Goal: Information Seeking & Learning: Learn about a topic

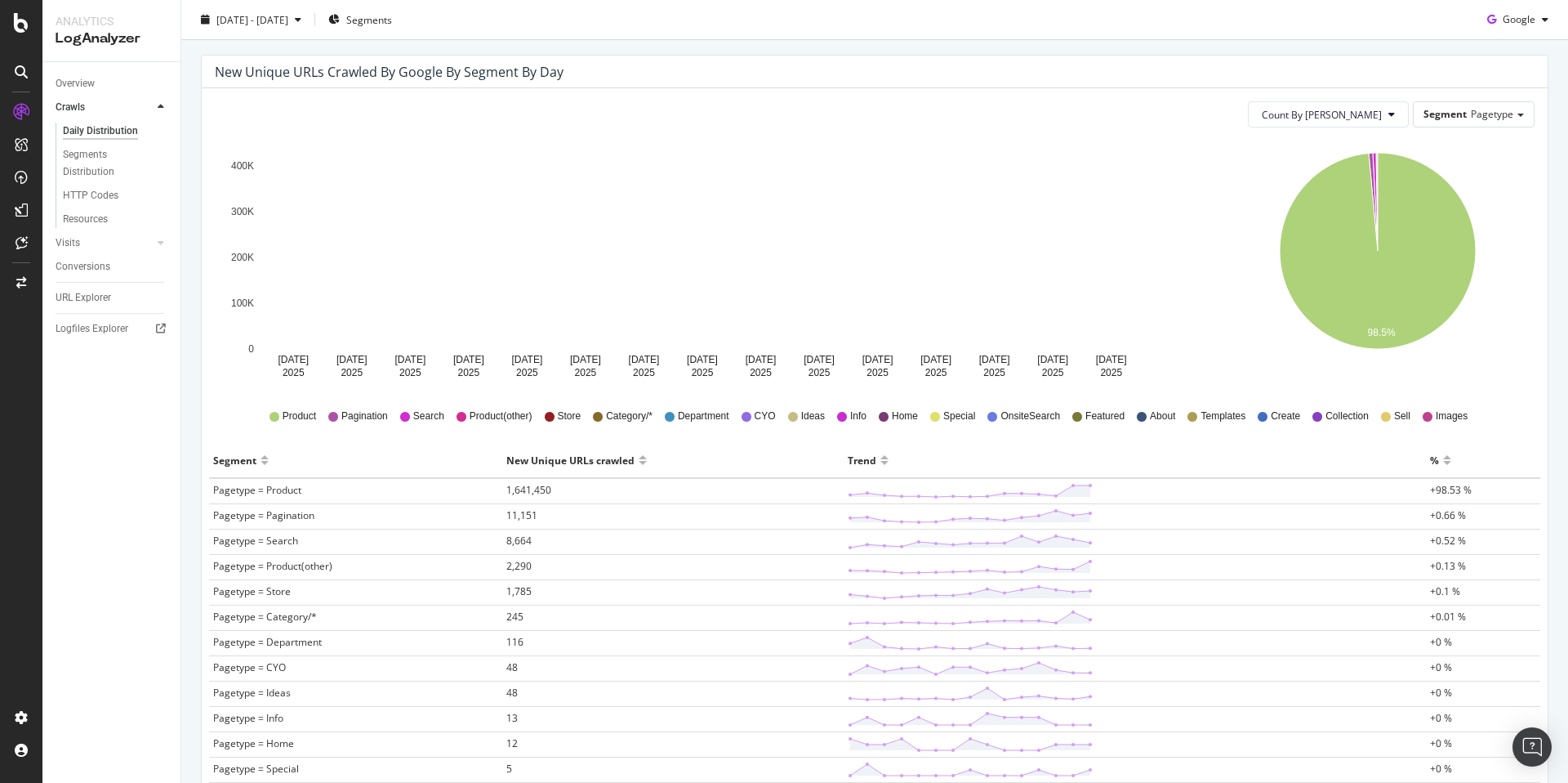
scroll to position [321, 0]
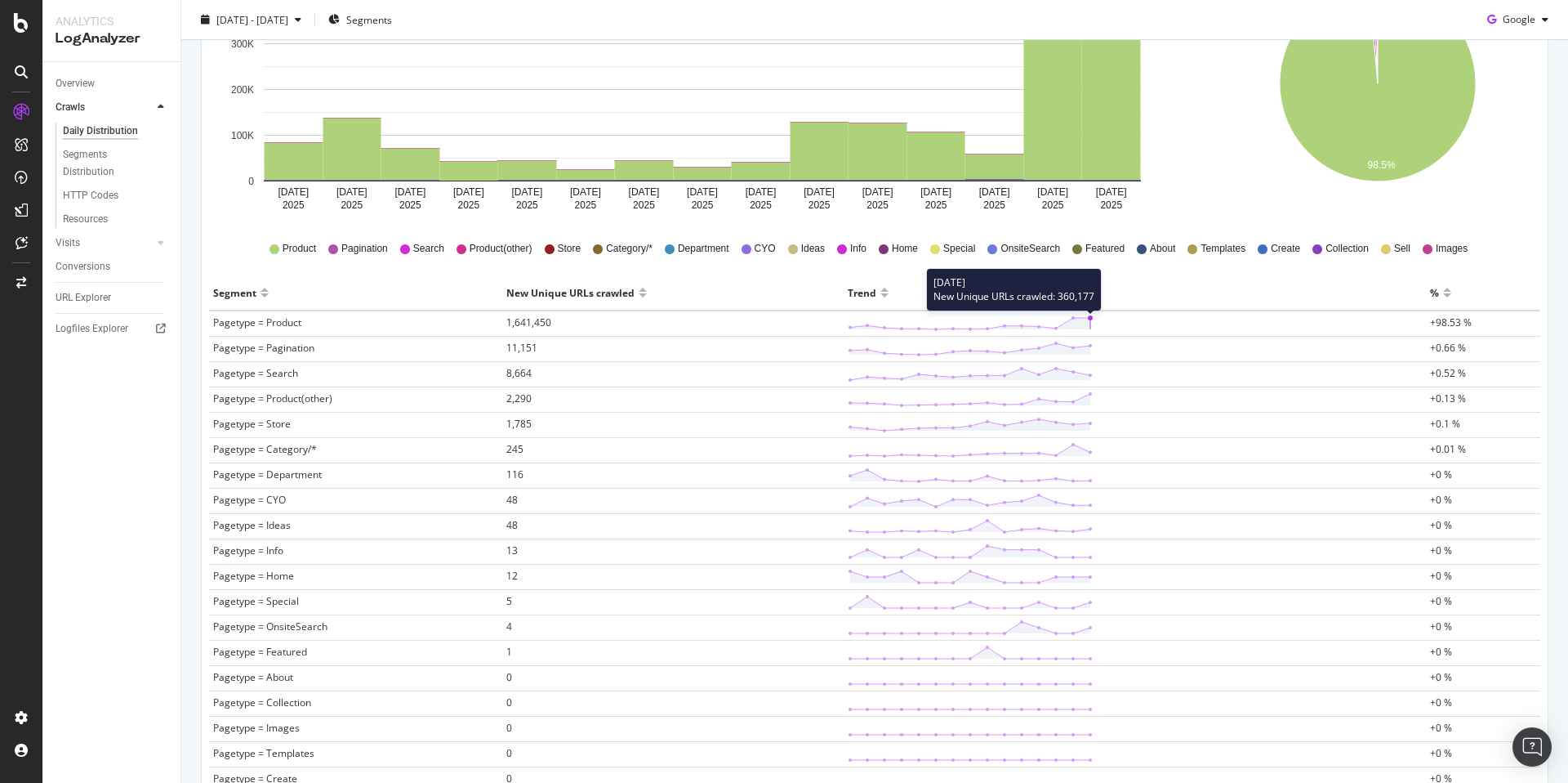
click at [1085, 315] on icon at bounding box center [970, 323] width 245 height 17
click at [948, 319] on icon at bounding box center [970, 323] width 245 height 17
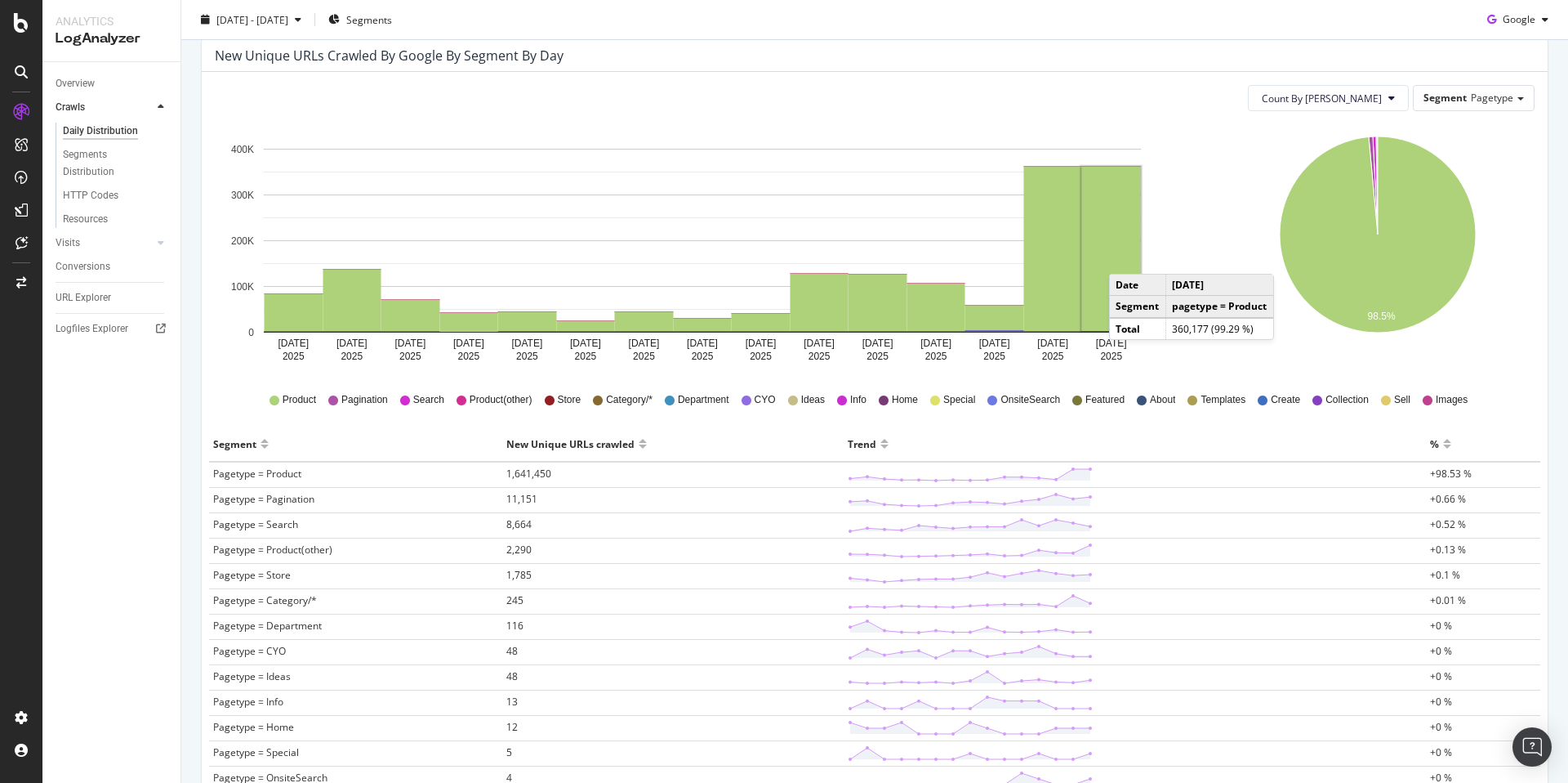
click at [1125, 257] on rect "A chart." at bounding box center [1110, 248] width 58 height 164
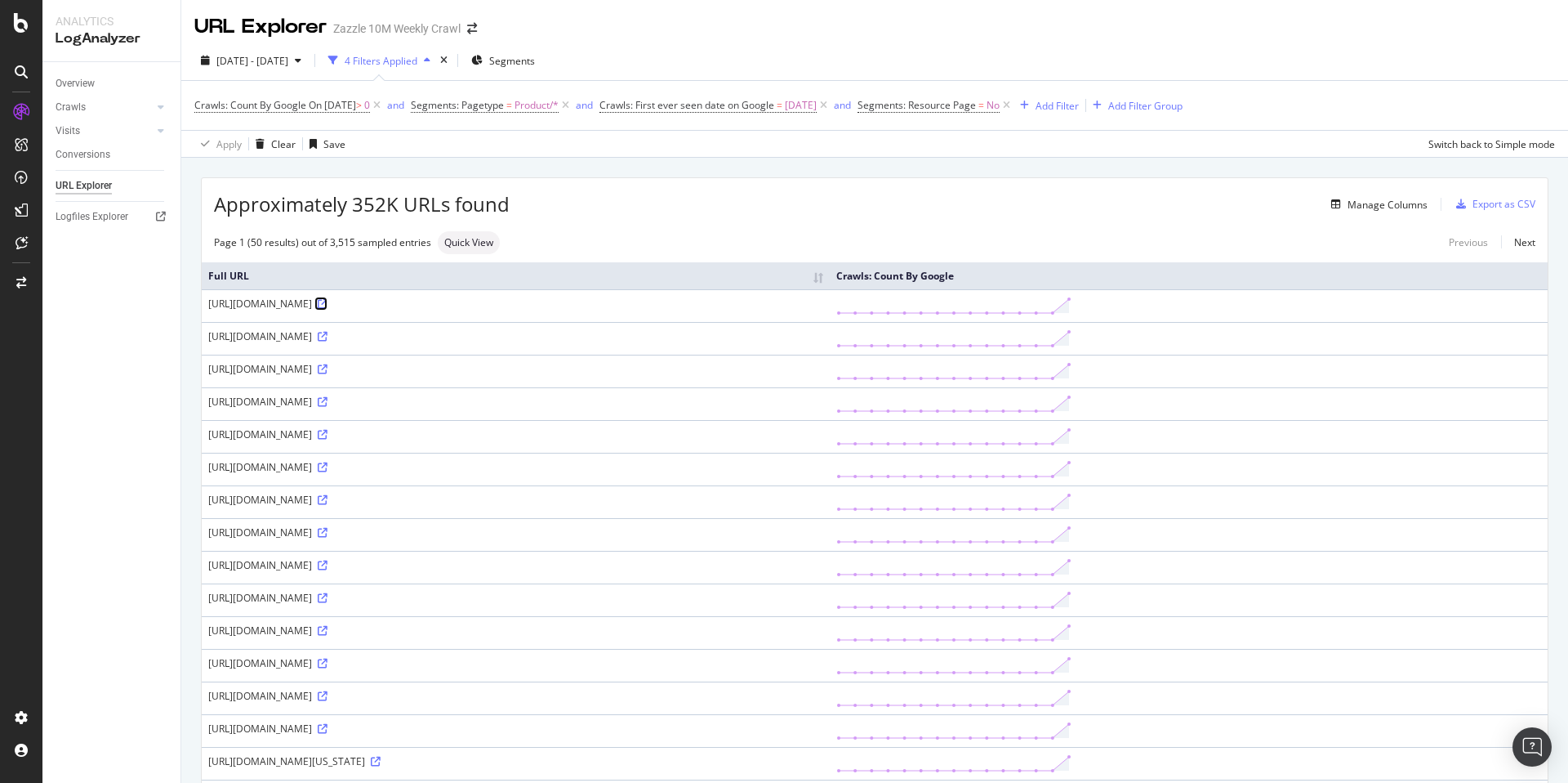
click at [328, 307] on icon at bounding box center [322, 304] width 10 height 10
click at [1079, 112] on div "Add Filter" at bounding box center [1057, 106] width 44 height 14
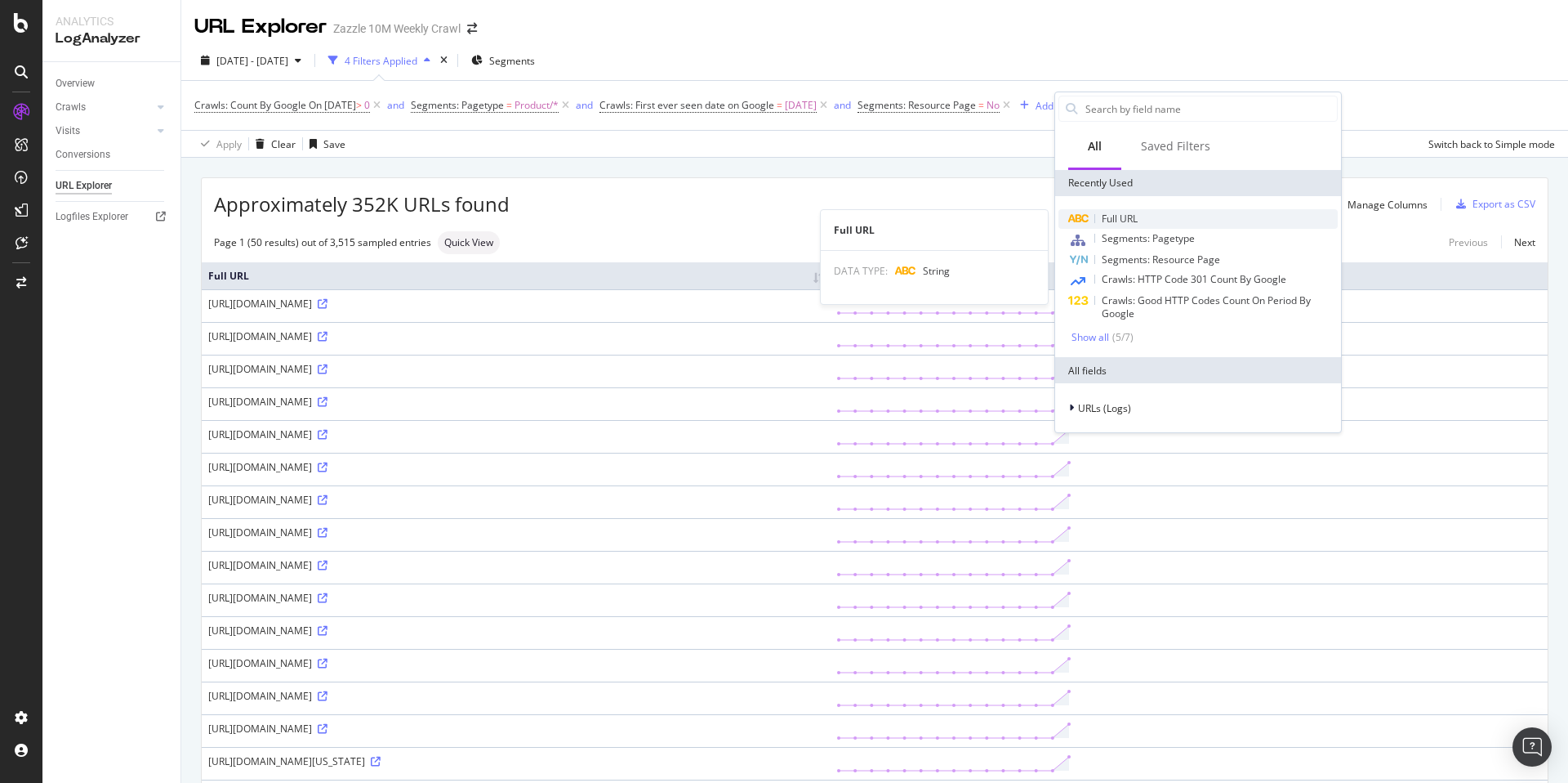
click at [1160, 222] on div "Full URL" at bounding box center [1198, 219] width 279 height 19
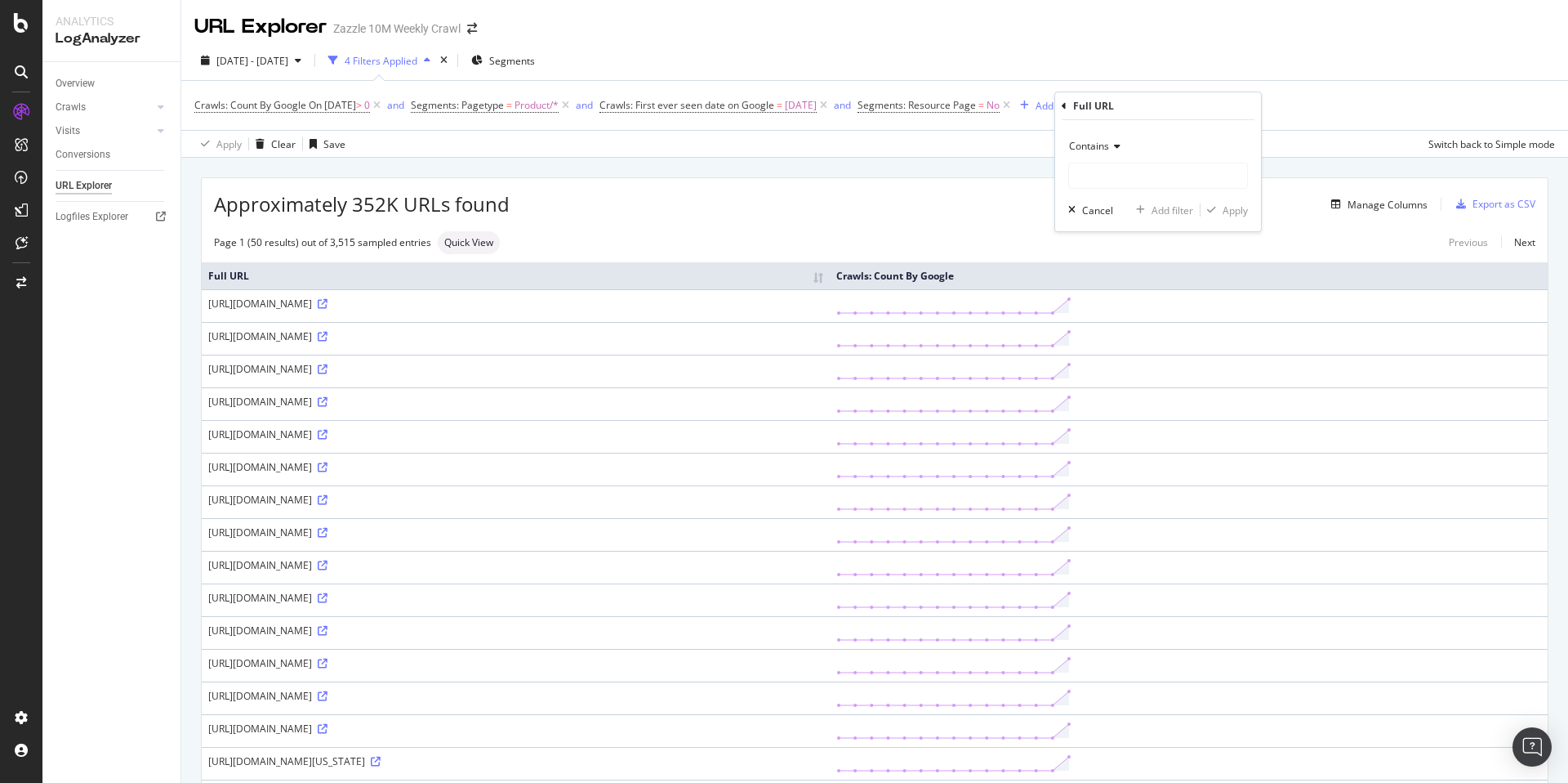
click at [1110, 149] on icon at bounding box center [1114, 146] width 11 height 10
click at [1169, 325] on div "Doesn't contain" at bounding box center [1160, 328] width 175 height 21
click at [1128, 178] on input "text" at bounding box center [1158, 175] width 178 height 26
type input "region_id"
click at [1236, 213] on div "Apply" at bounding box center [1235, 210] width 25 height 14
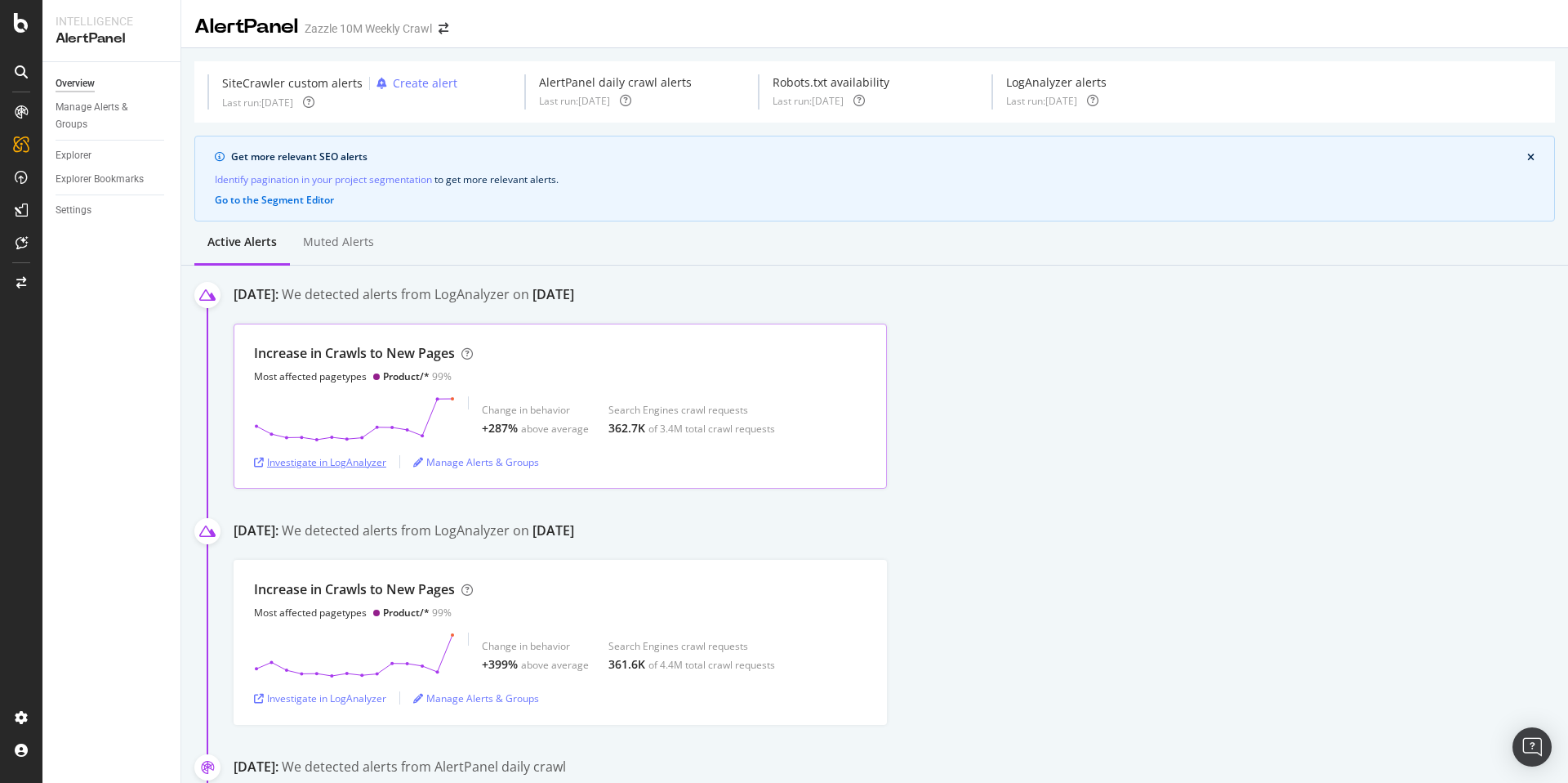
click at [337, 461] on div "Investigate in LogAnalyzer" at bounding box center [320, 461] width 132 height 14
